Goal: Find contact information: Find contact information

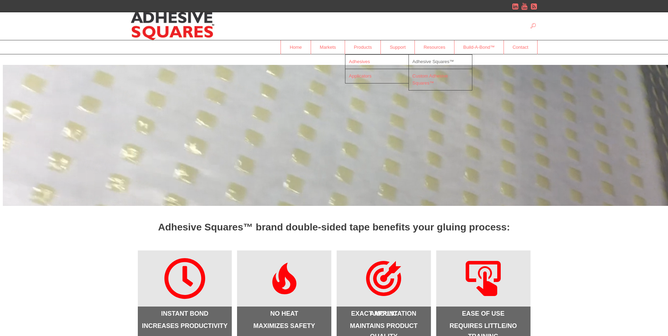
click at [430, 62] on span "Adhesive Squares™" at bounding box center [434, 61] width 42 height 5
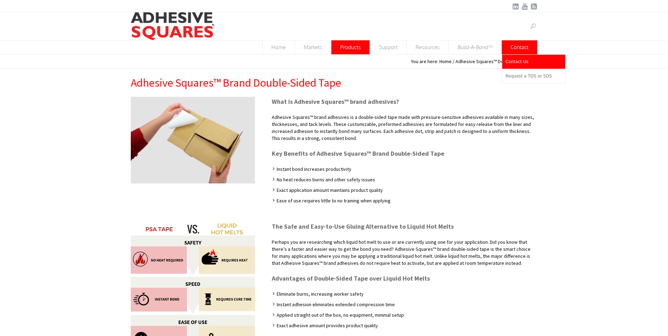
click at [519, 58] on link "Contact Us" at bounding box center [533, 62] width 63 height 14
